Goal: Task Accomplishment & Management: Use online tool/utility

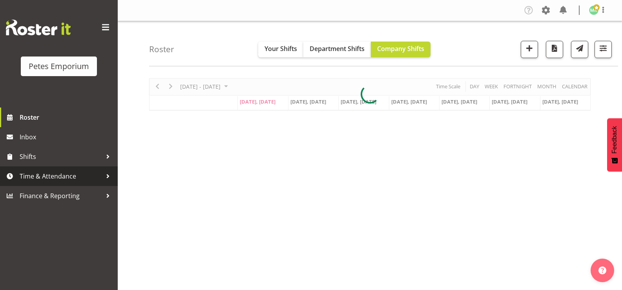
click at [45, 171] on span "Time & Attendance" at bounding box center [61, 176] width 82 height 12
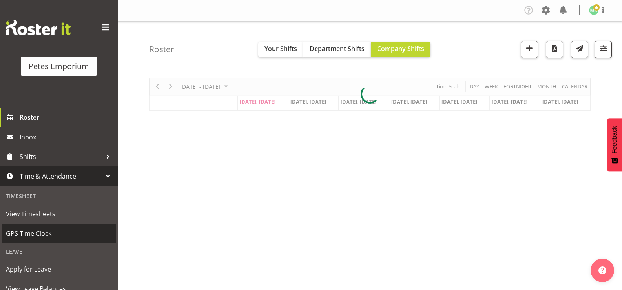
click at [41, 237] on span "GPS Time Clock" at bounding box center [59, 233] width 106 height 12
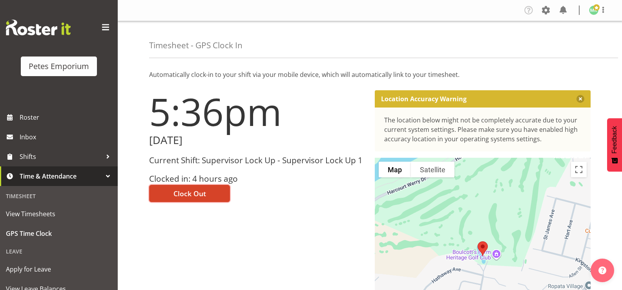
click at [184, 193] on span "Clock Out" at bounding box center [189, 193] width 33 height 10
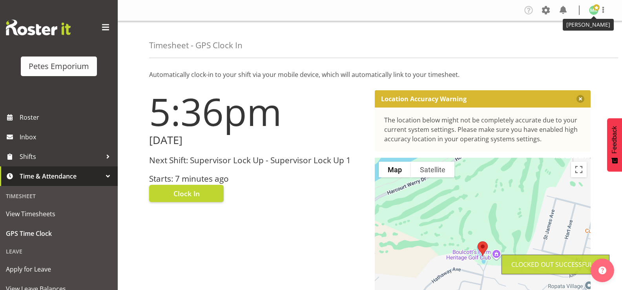
click at [595, 11] on img at bounding box center [593, 9] width 9 height 9
click at [546, 42] on link "Log Out" at bounding box center [569, 41] width 75 height 14
